Goal: Task Accomplishment & Management: Manage account settings

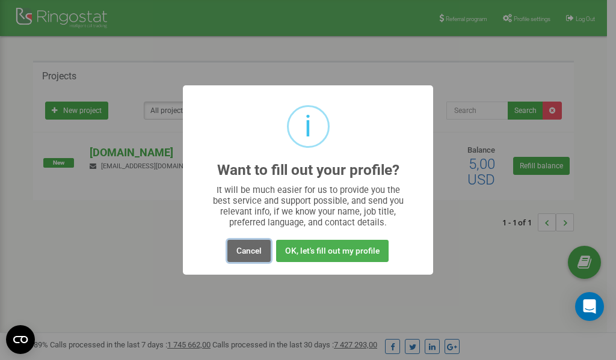
click at [246, 253] on button "Cancel" at bounding box center [248, 251] width 43 height 22
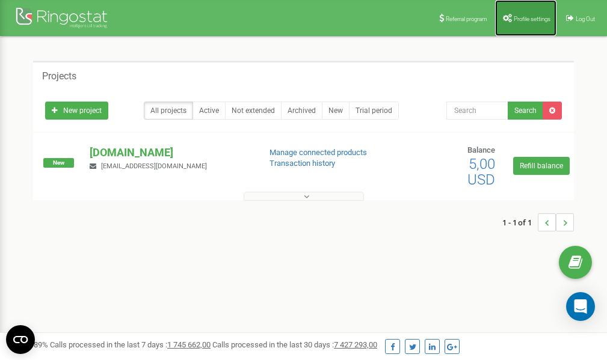
click at [526, 13] on link "Profile settings" at bounding box center [525, 18] width 61 height 36
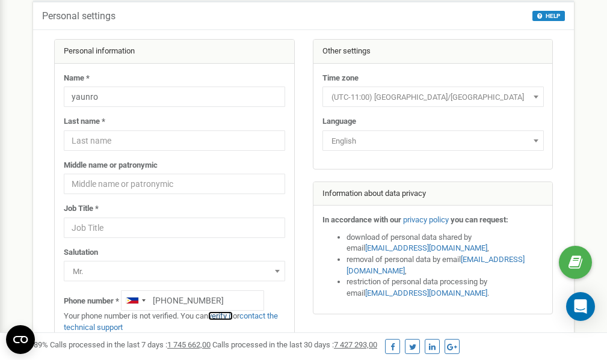
click at [226, 315] on link "verify it" at bounding box center [220, 315] width 25 height 9
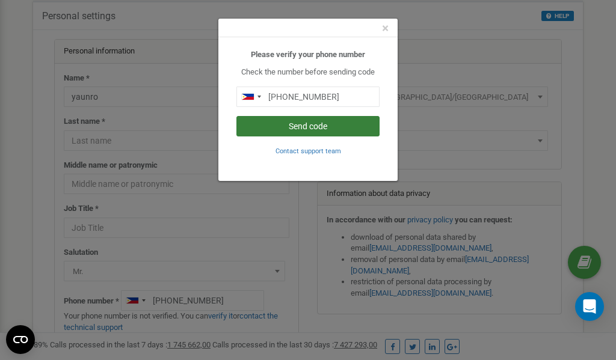
click at [319, 124] on button "Send code" at bounding box center [307, 126] width 143 height 20
